Goal: Navigation & Orientation: Find specific page/section

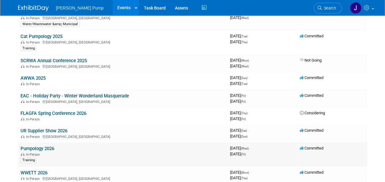
scroll to position [153, 0]
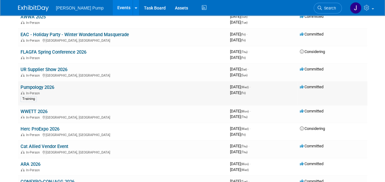
click at [47, 86] on link "Pumpology 2026" at bounding box center [37, 87] width 34 height 6
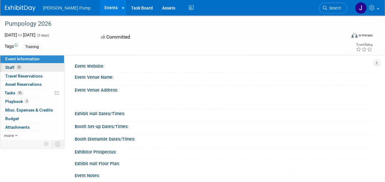
click at [10, 65] on span "Staff 23" at bounding box center [13, 67] width 17 height 5
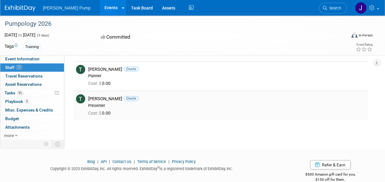
scroll to position [705, 0]
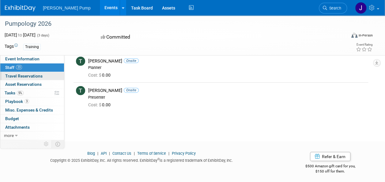
click at [40, 74] on span "Travel Reservations 0" at bounding box center [23, 75] width 37 height 5
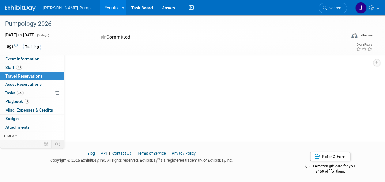
scroll to position [0, 0]
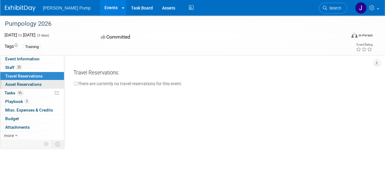
click at [25, 83] on span "Asset Reservations 0" at bounding box center [23, 84] width 36 height 5
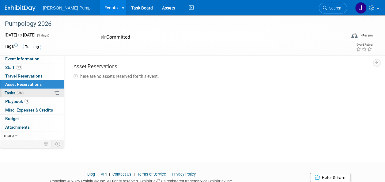
click at [2, 92] on link "5% Tasks 5%" at bounding box center [32, 93] width 64 height 8
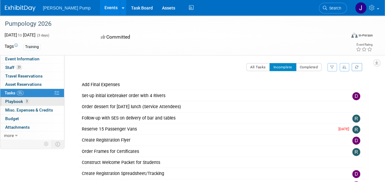
click at [16, 99] on span "Playbook 3" at bounding box center [17, 101] width 24 height 5
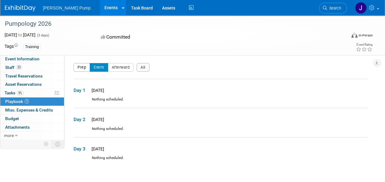
click at [81, 69] on button "Prep" at bounding box center [81, 67] width 17 height 9
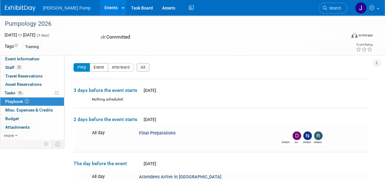
click at [99, 67] on button "Event" at bounding box center [99, 67] width 18 height 9
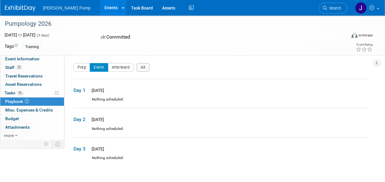
scroll to position [31, 0]
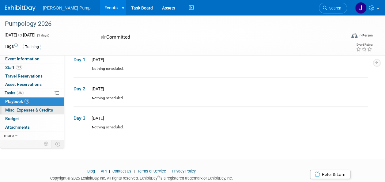
click at [31, 110] on span "Misc. Expenses & Credits 0" at bounding box center [29, 109] width 48 height 5
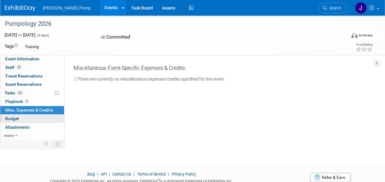
click at [27, 119] on link "Budget" at bounding box center [32, 118] width 64 height 8
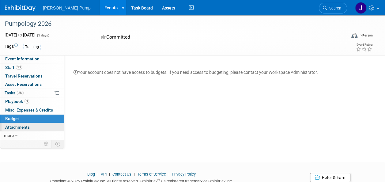
click at [26, 125] on span "Attachments 0" at bounding box center [17, 127] width 24 height 5
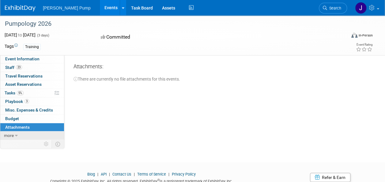
click at [17, 136] on icon at bounding box center [16, 135] width 3 height 4
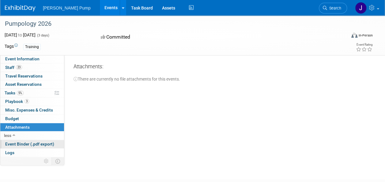
click at [20, 142] on span "Event Binder (.pdf export)" at bounding box center [29, 143] width 49 height 5
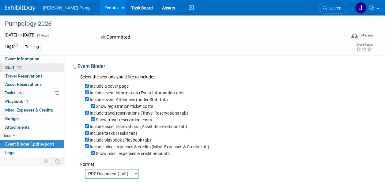
click at [7, 65] on span "Staff 23" at bounding box center [13, 67] width 17 height 5
